Goal: Feedback & Contribution: Contribute content

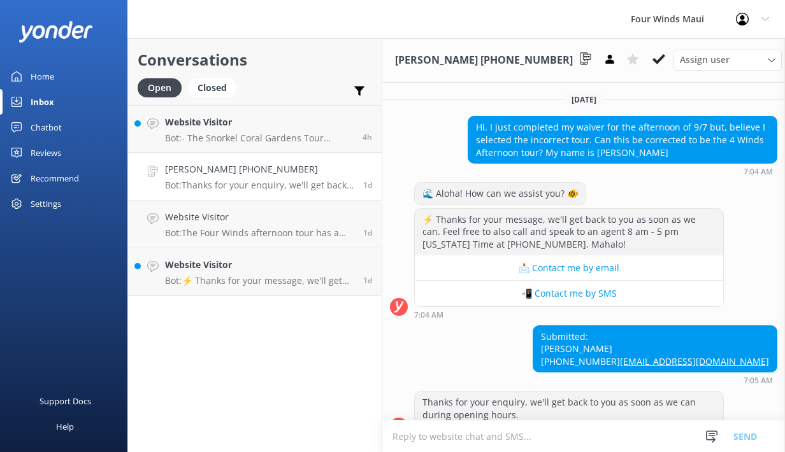
scroll to position [32, 0]
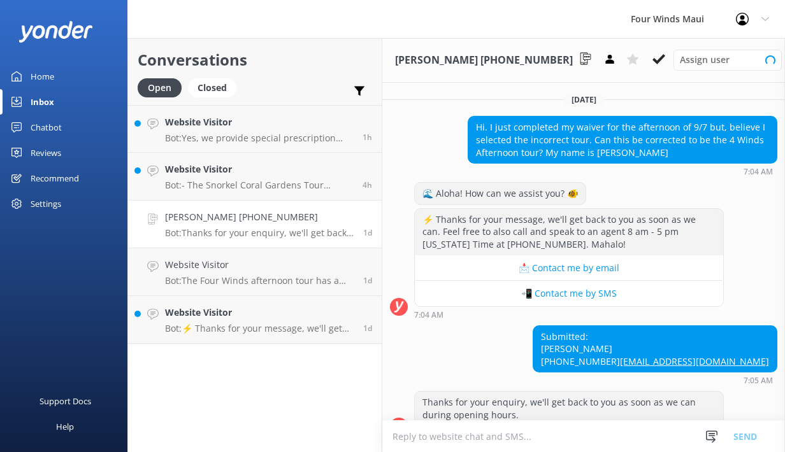
scroll to position [32, 0]
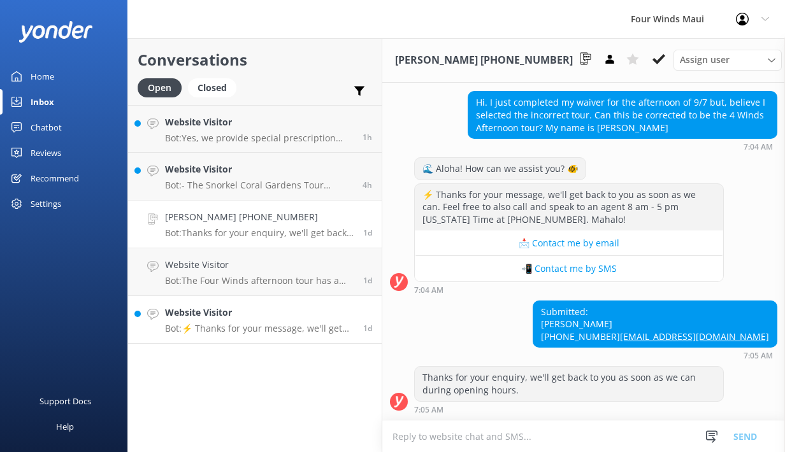
click at [288, 317] on h4 "Website Visitor" at bounding box center [259, 313] width 189 height 14
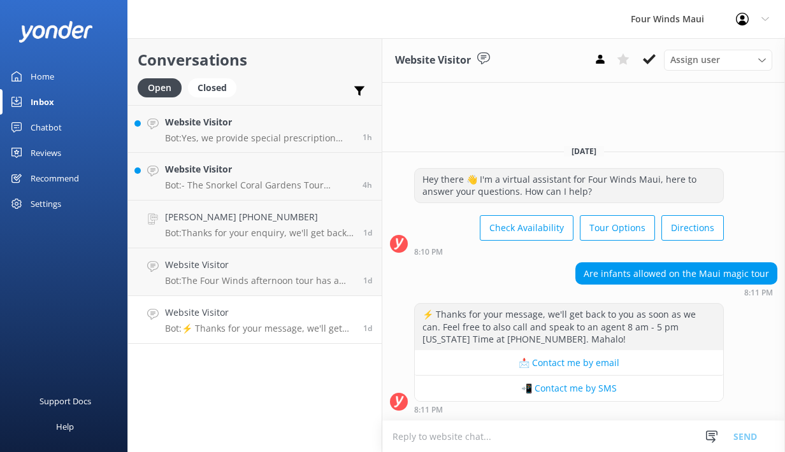
click at [48, 123] on div "Chatbot" at bounding box center [46, 127] width 31 height 25
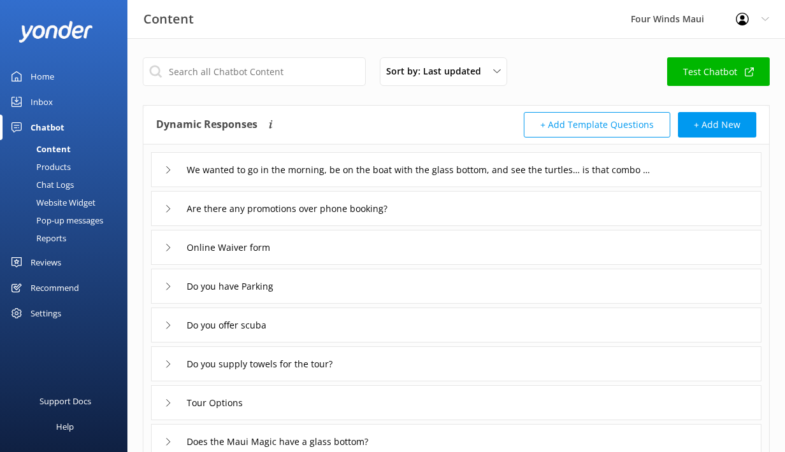
click at [40, 189] on div "Chat Logs" at bounding box center [41, 185] width 66 height 18
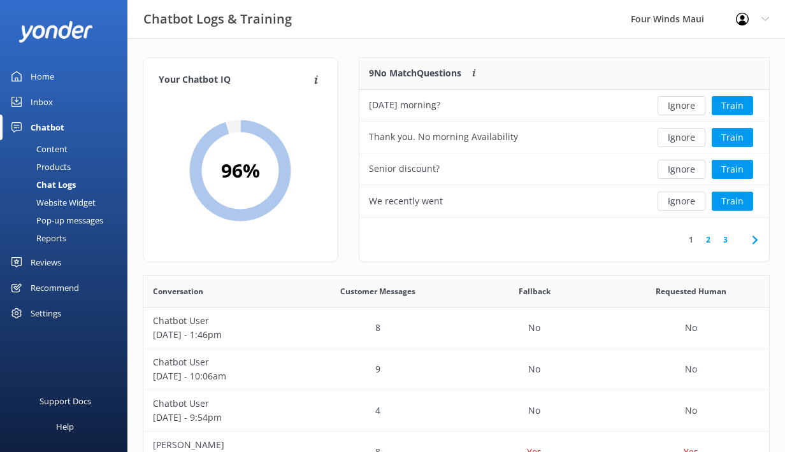
click at [62, 152] on div "Content" at bounding box center [38, 149] width 60 height 18
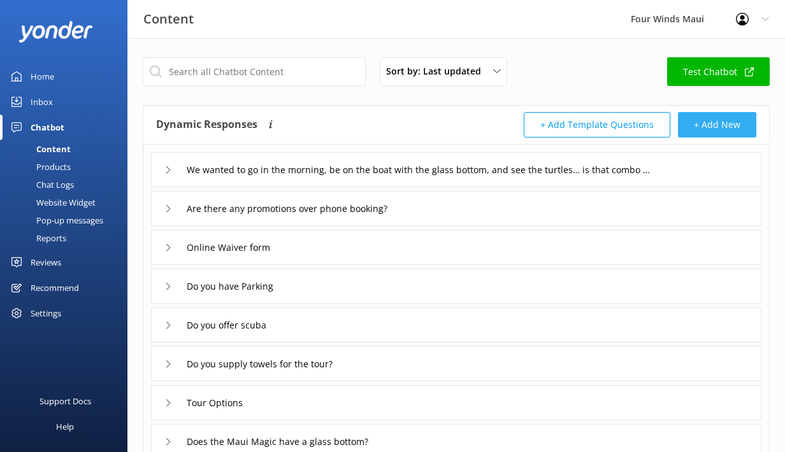
click at [718, 128] on button "+ Add New" at bounding box center [717, 124] width 78 height 25
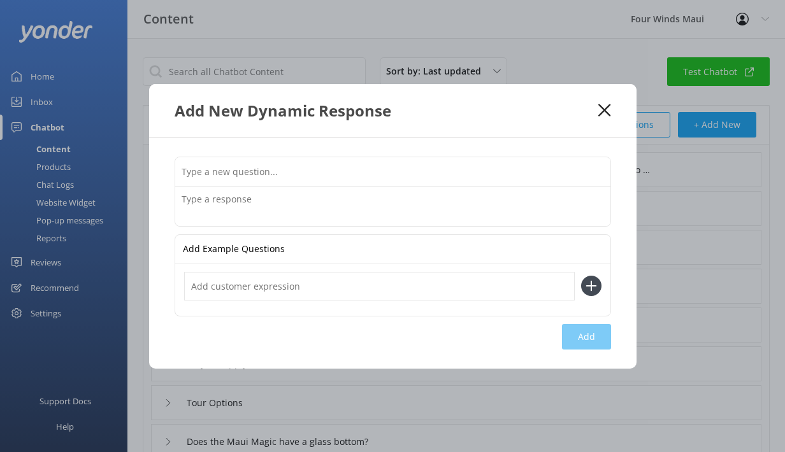
click at [313, 172] on input "text" at bounding box center [392, 171] width 435 height 29
type input "Are infants or all ages allowed on the Maui Magic?"
click at [201, 228] on div "Are infants or all ages allowed on the Maui Magic? Add Example Questions Add" at bounding box center [392, 253] width 487 height 231
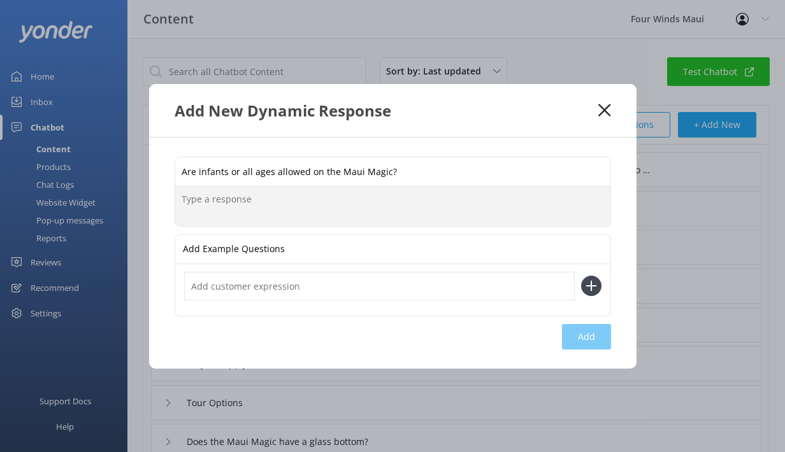
click at [206, 204] on textarea at bounding box center [392, 207] width 435 height 40
paste textarea "The Maui Magic offers a faster-paced experience and is best suited for guests a…"
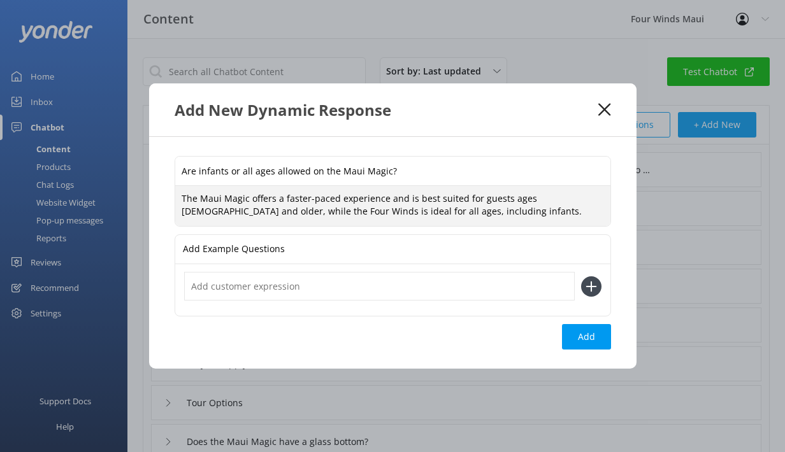
click at [459, 199] on textarea "The Maui Magic offers a faster-paced experience and is best suited for guests a…" at bounding box center [392, 206] width 435 height 40
type textarea "The Maui Magic offers a faster-paced experience and is best suited for guests a…"
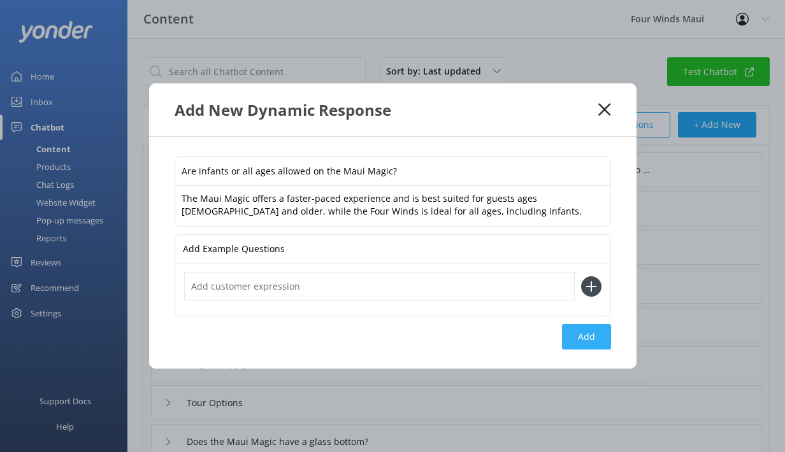
click at [595, 336] on button "Add" at bounding box center [586, 336] width 49 height 25
type input "Are infants or all ages allowed on the Maui Magic?"
type input "We wanted to go in the morning, be on the boat with the glass bottom, and see t…"
type input "Are there any promotions over phone booking?"
type input "Online Waiver form"
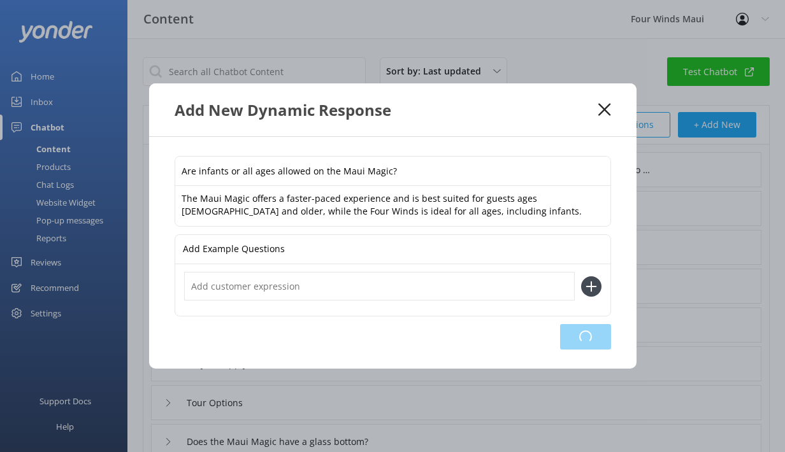
type input "Do you have Parking"
type input "Do you offer scuba"
type input "Do you supply towels for the tour?"
type input "Tour Options"
type input "Does the Maui Magic have a glass bottom?"
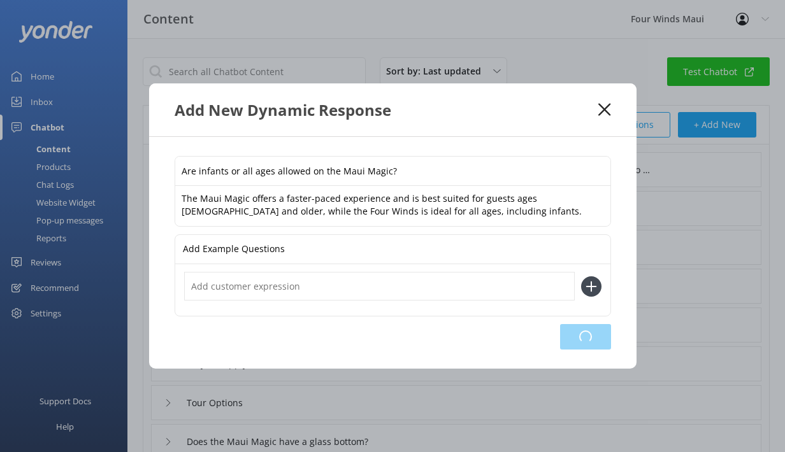
type input "Do you provide wet suits and life jackets?"
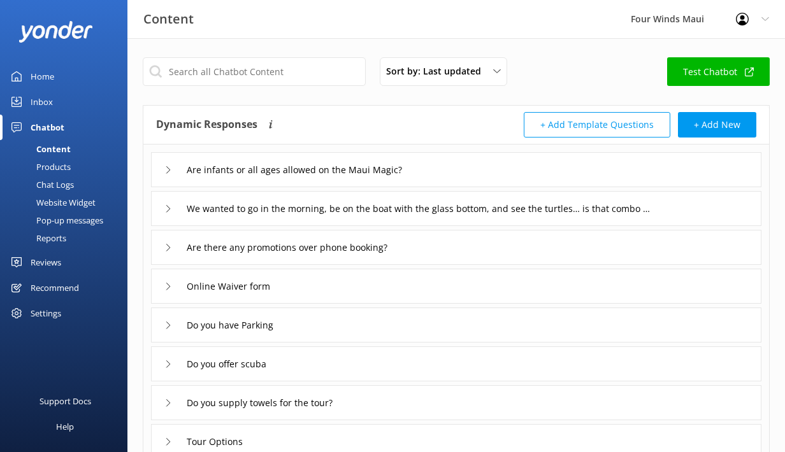
click at [50, 101] on div "Inbox" at bounding box center [42, 101] width 22 height 25
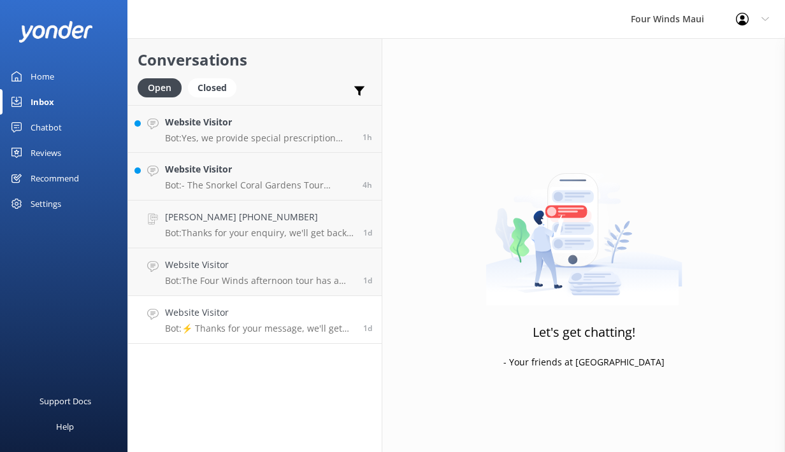
click at [228, 336] on link "Website Visitor Bot: ⚡ Thanks for your message, we'll get back to you as soon a…" at bounding box center [255, 320] width 254 height 48
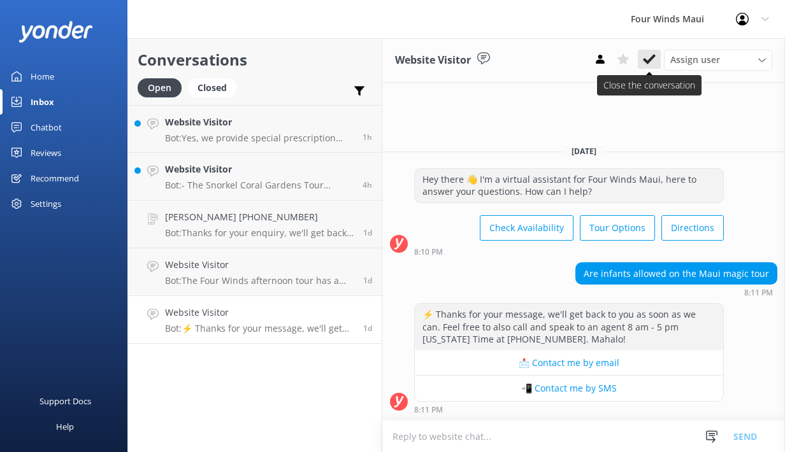
click at [648, 62] on use at bounding box center [649, 59] width 13 height 10
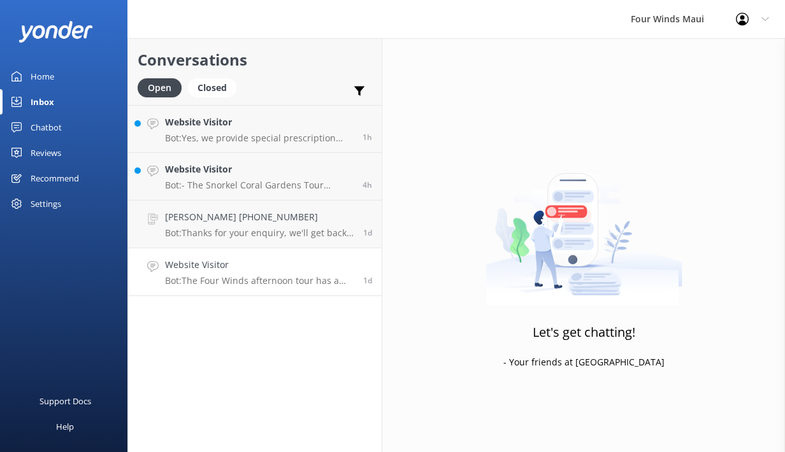
click at [240, 274] on div "Website Visitor Bot: The Four Winds afternoon tour has a check-in time of 1:00 …" at bounding box center [259, 272] width 189 height 28
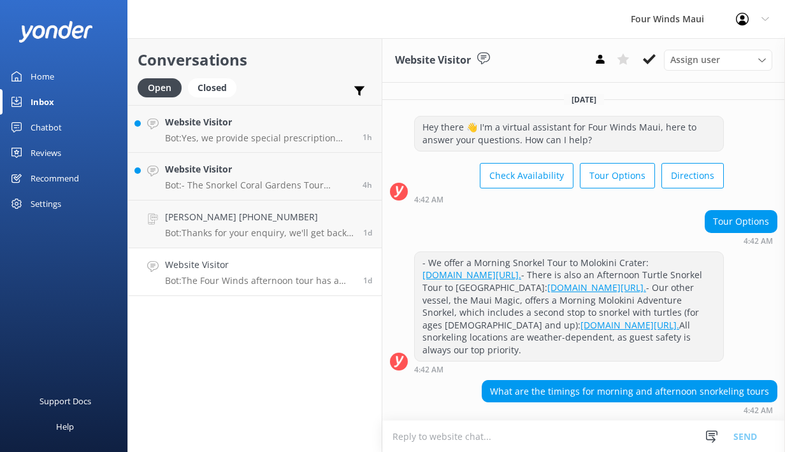
scroll to position [1541, 0]
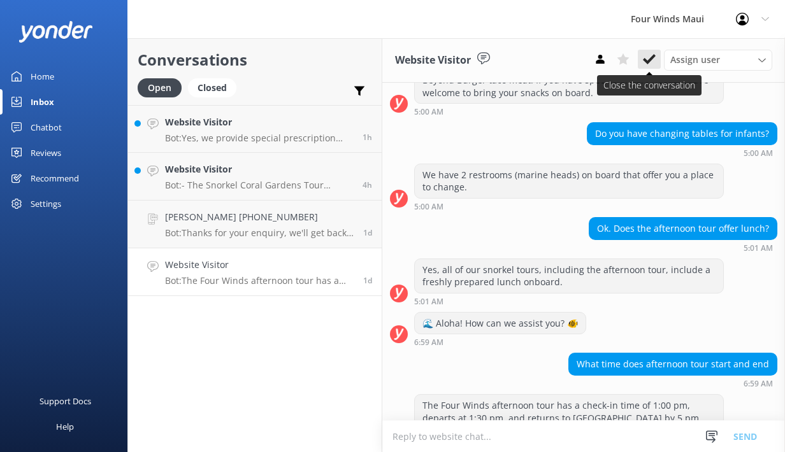
click at [649, 57] on icon at bounding box center [649, 59] width 13 height 13
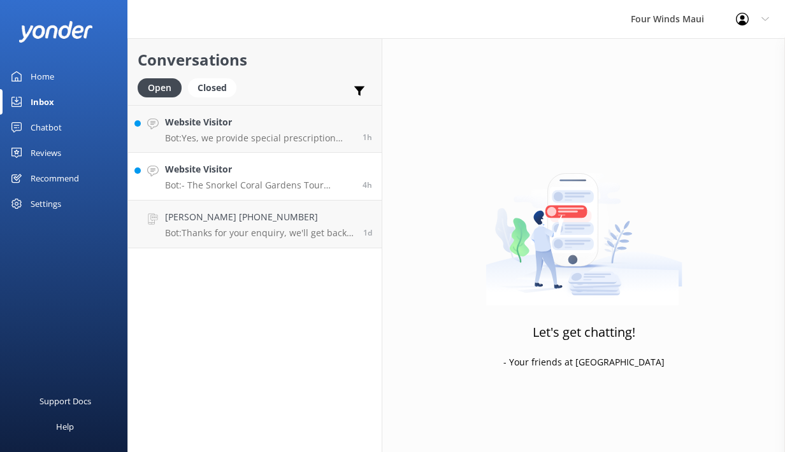
click at [203, 175] on h4 "Website Visitor" at bounding box center [259, 169] width 188 height 14
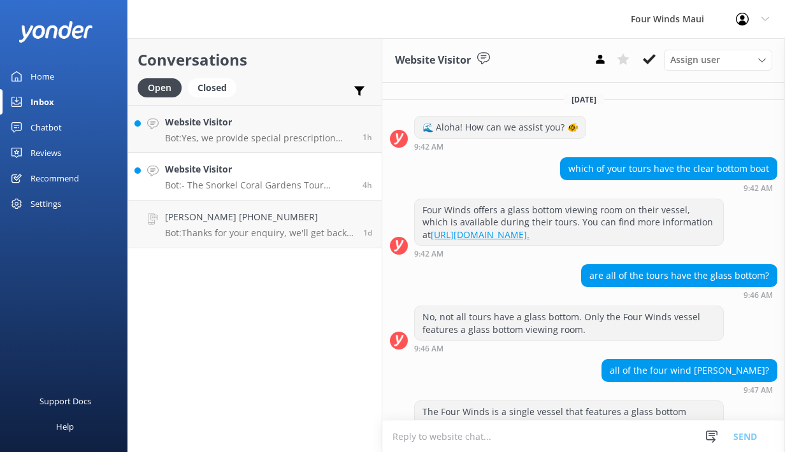
scroll to position [220, 0]
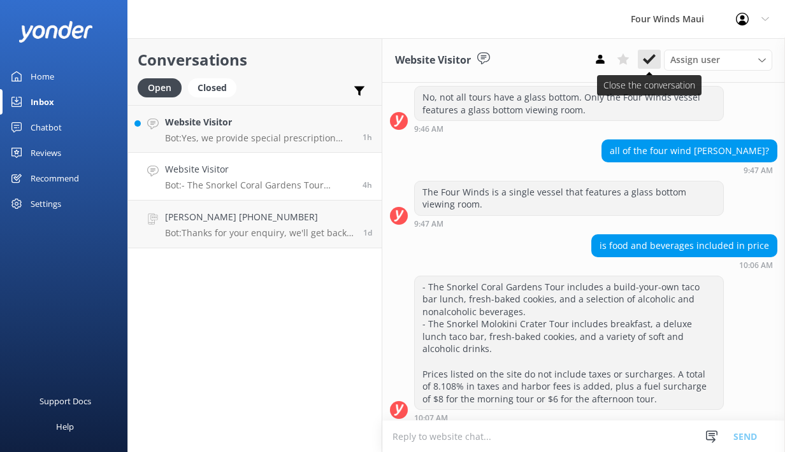
click at [652, 61] on icon at bounding box center [649, 59] width 13 height 13
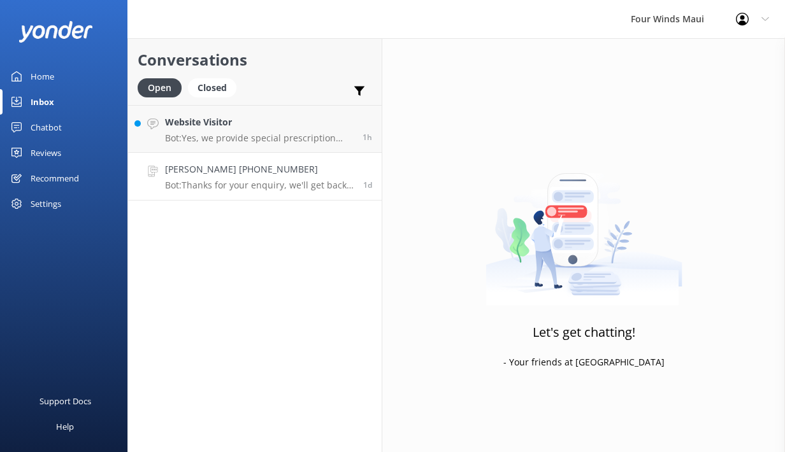
click at [259, 185] on p "Bot: Thanks for your enquiry, we'll get back to you as soon as we can during op…" at bounding box center [259, 185] width 189 height 11
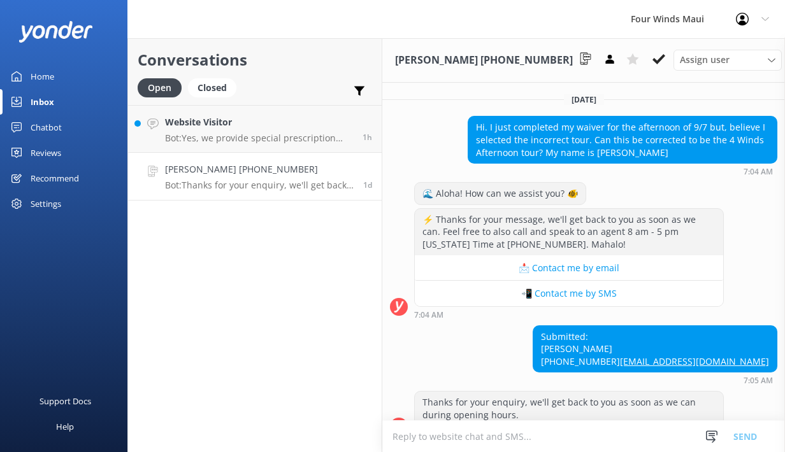
scroll to position [32, 0]
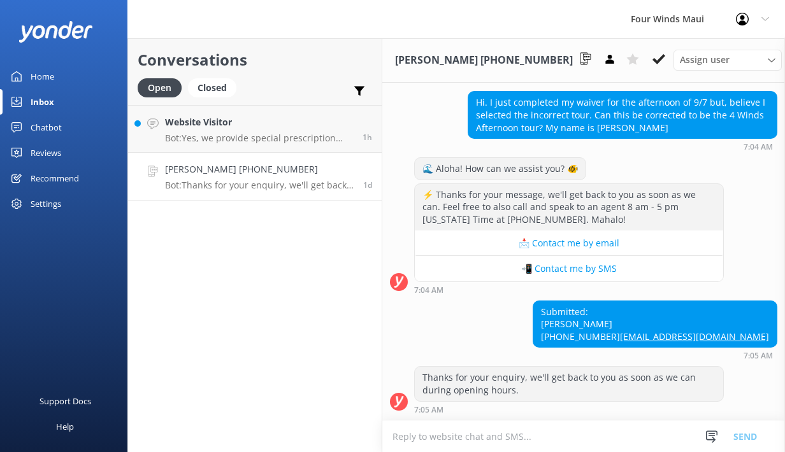
click at [242, 194] on link "[PERSON_NAME] [PHONE_NUMBER] Bot: Thanks for your enquiry, we'll get back to yo…" at bounding box center [255, 177] width 254 height 48
click at [653, 57] on icon at bounding box center [659, 59] width 13 height 13
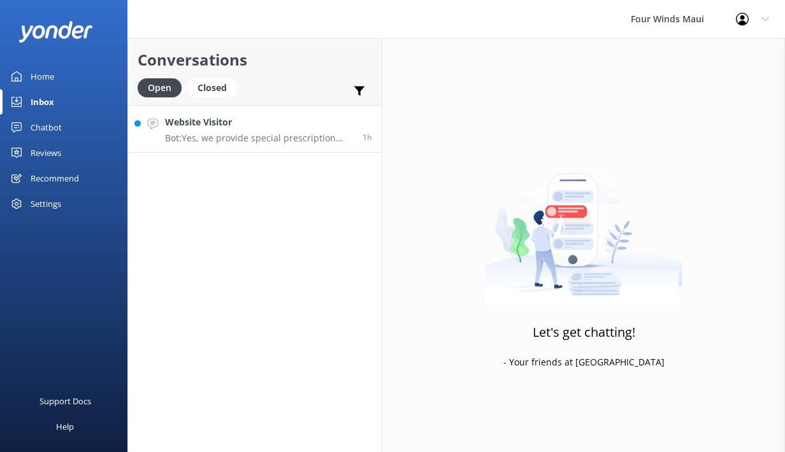
click at [250, 135] on p "Bot: Yes, we provide special prescription masks that can compensate from a -2 t…" at bounding box center [259, 138] width 188 height 11
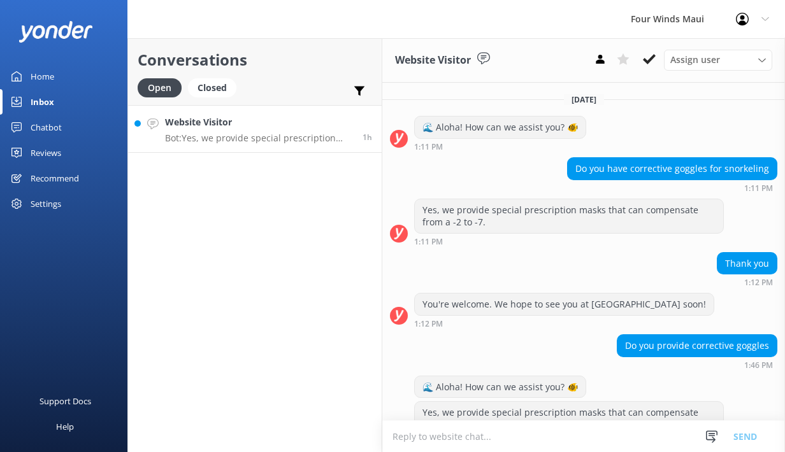
scroll to position [31, 0]
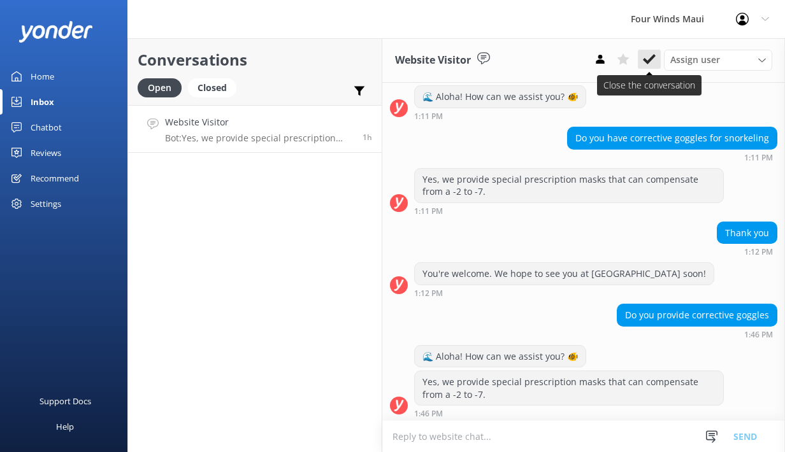
click at [655, 57] on icon at bounding box center [649, 59] width 13 height 13
